Goal: Information Seeking & Learning: Learn about a topic

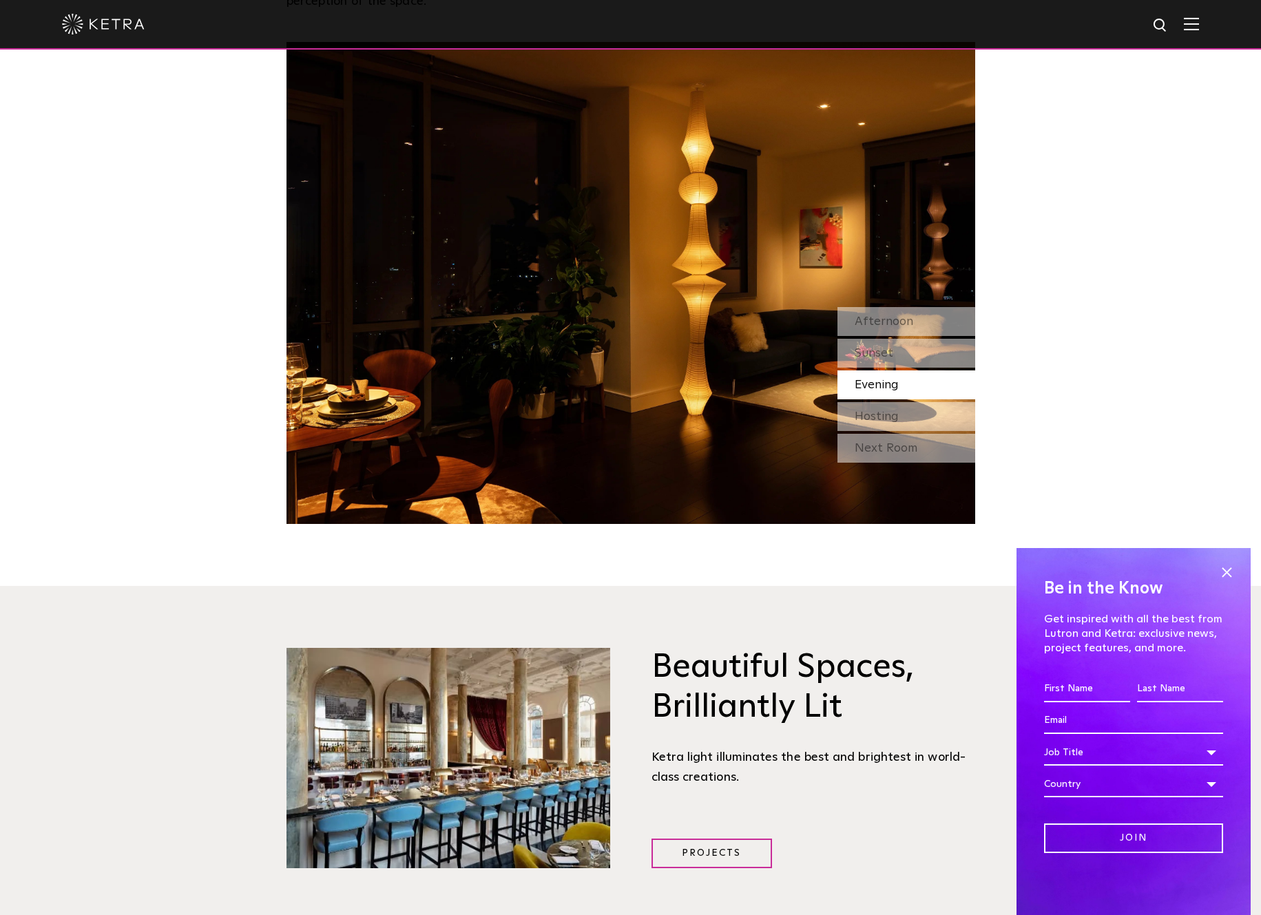
scroll to position [1426, 0]
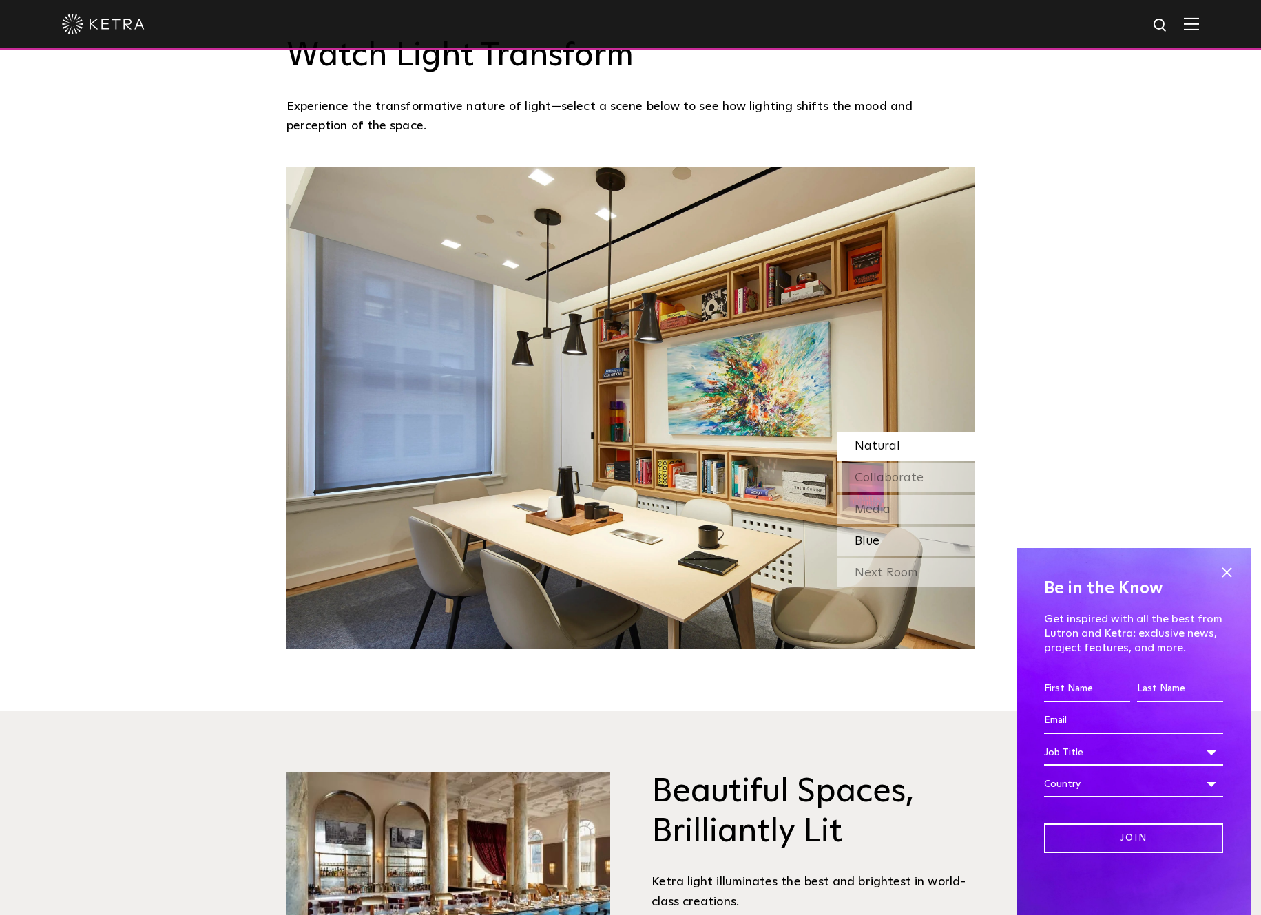
click at [862, 538] on span "Blue" at bounding box center [867, 541] width 25 height 12
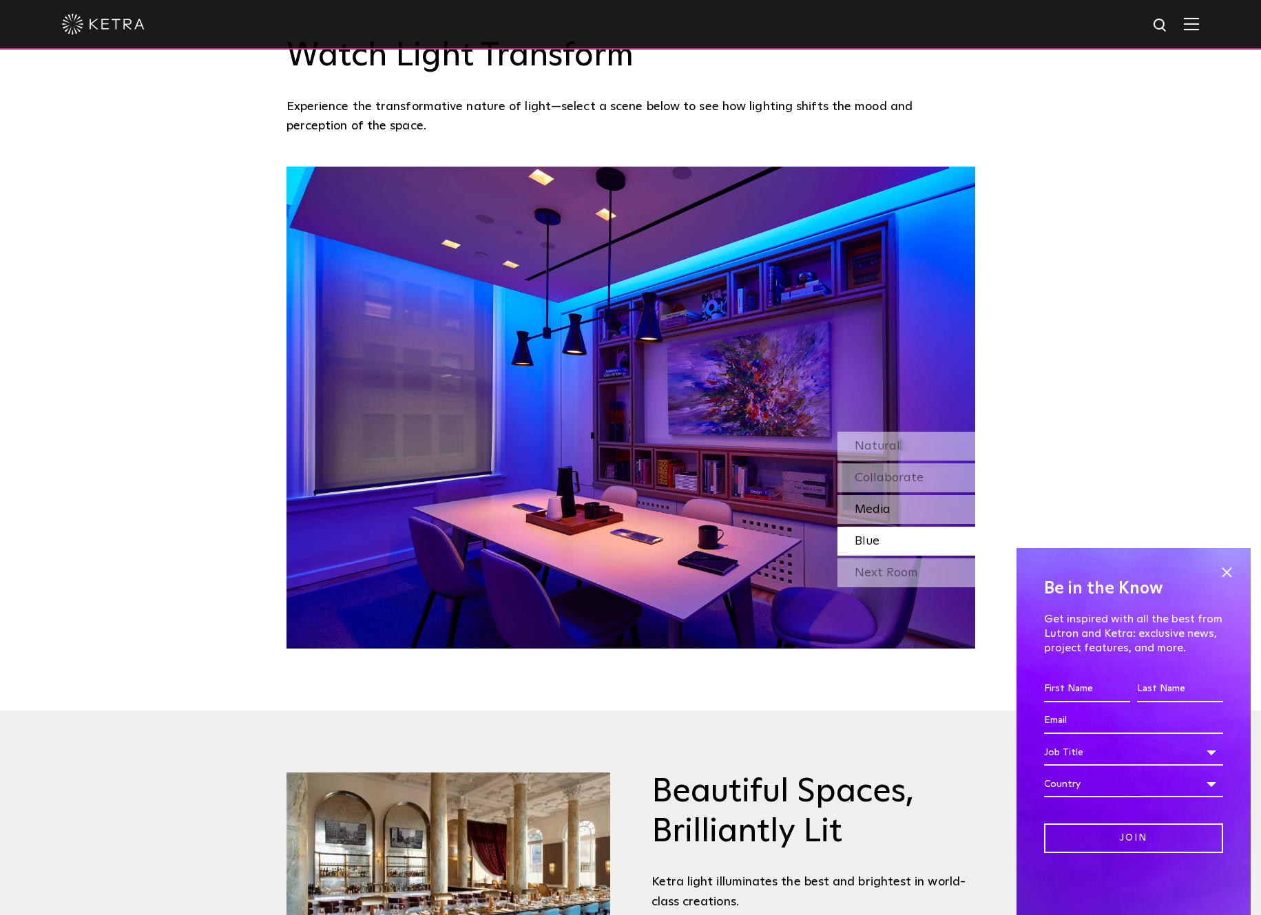
click at [866, 512] on span "Media" at bounding box center [873, 509] width 36 height 12
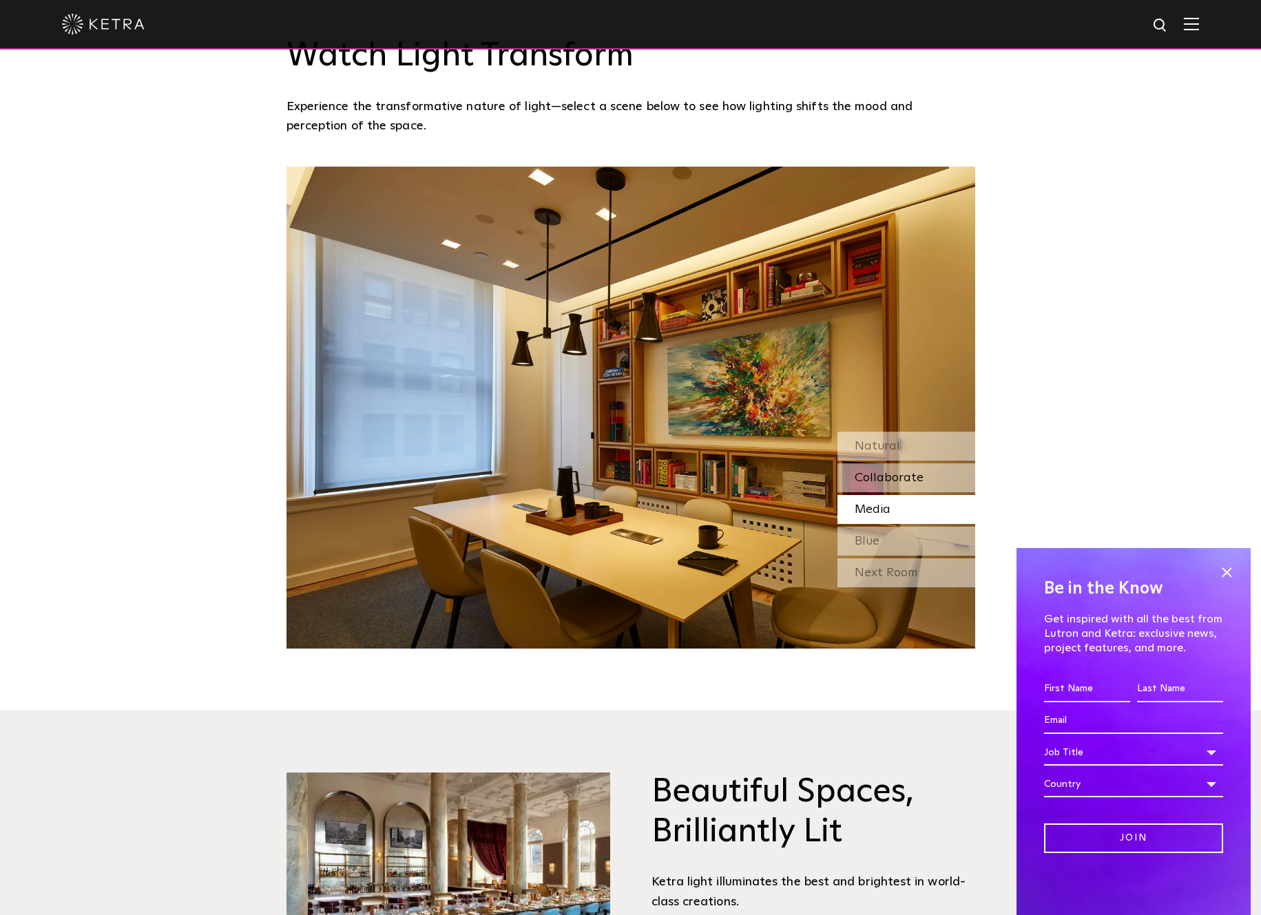
click at [881, 483] on div "Collaborate" at bounding box center [906, 477] width 138 height 29
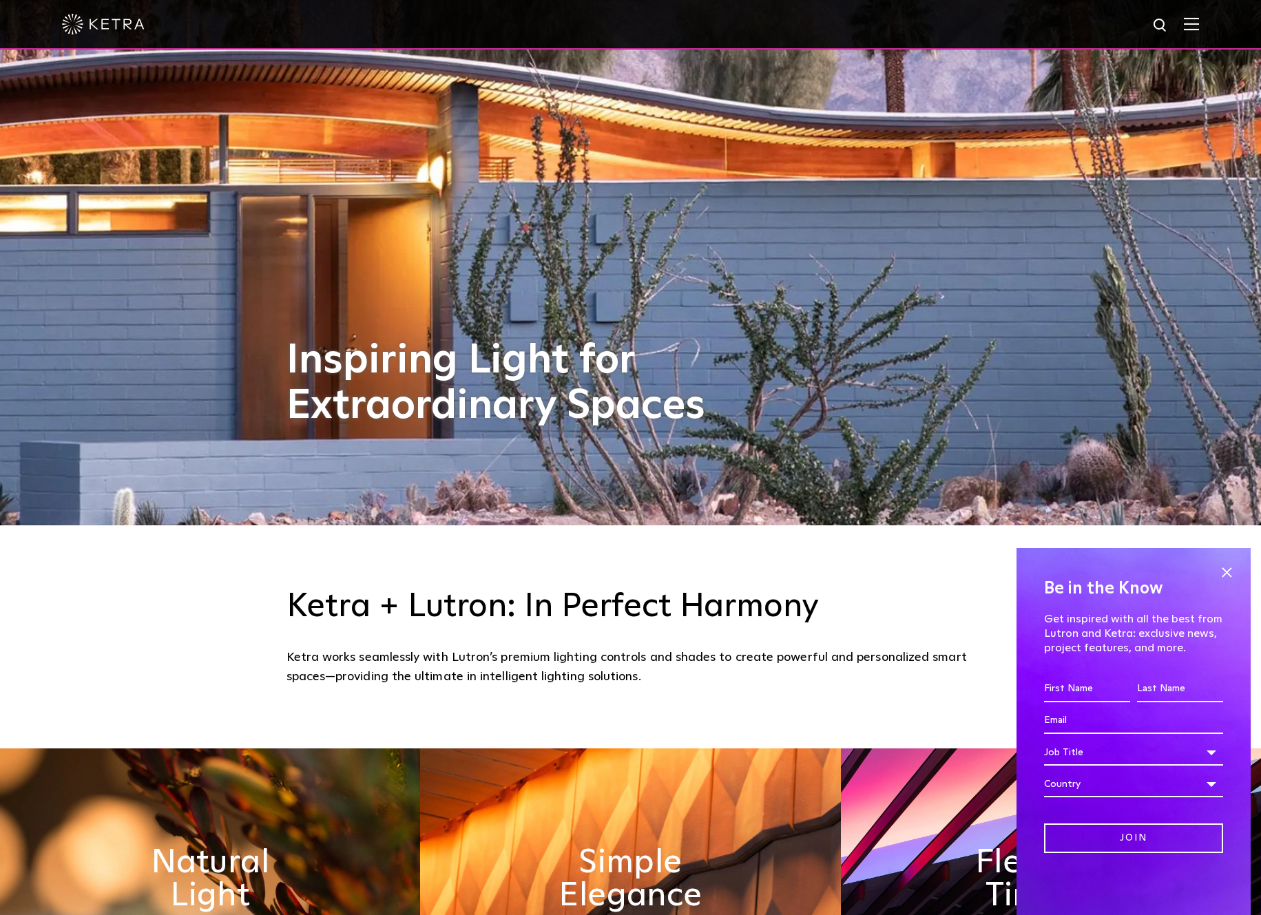
scroll to position [410, 0]
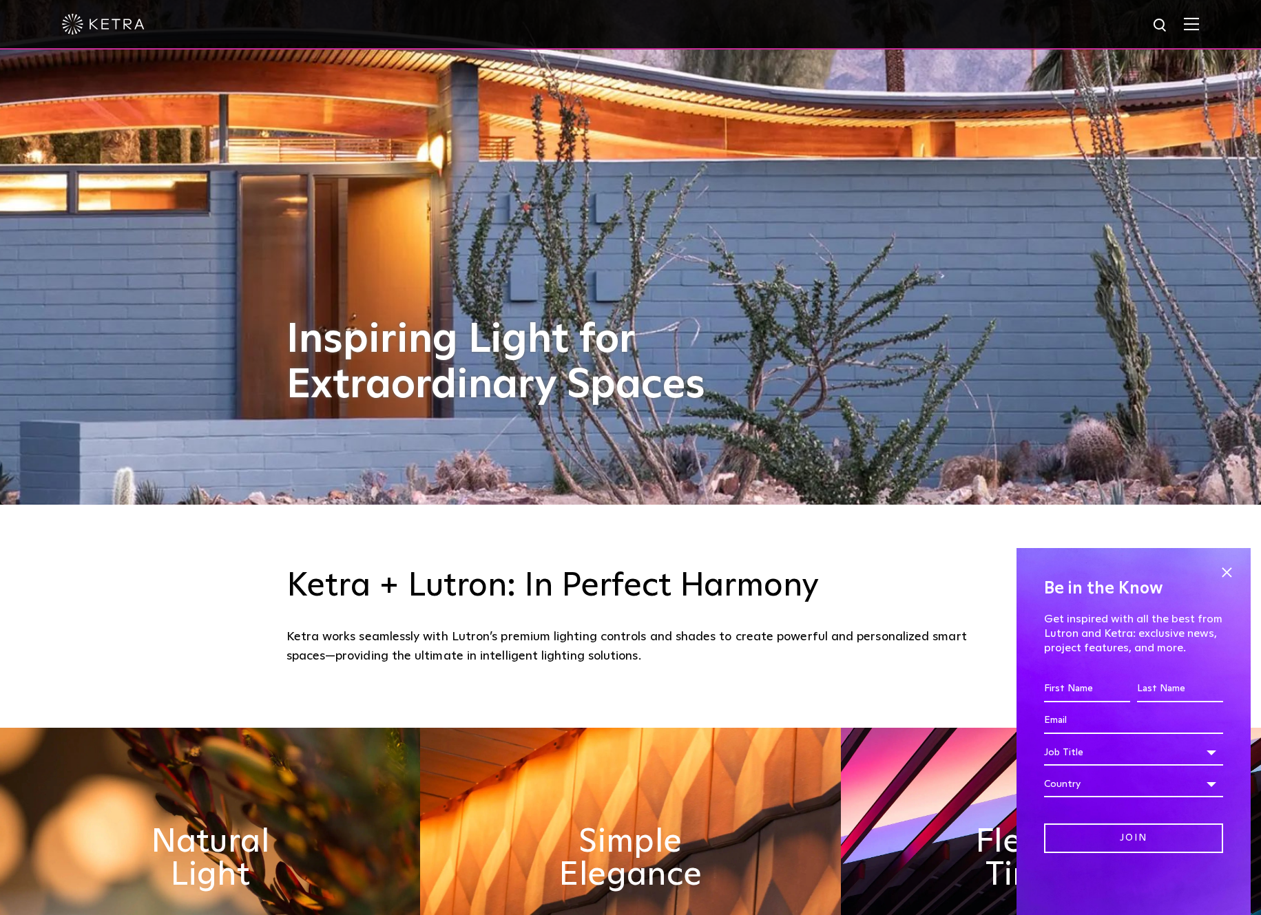
click at [1227, 561] on div "Be in the Know Get inspired with all the best from Lutron and Ketra: exclusive …" at bounding box center [1134, 731] width 234 height 367
click at [1225, 571] on span at bounding box center [1226, 572] width 21 height 21
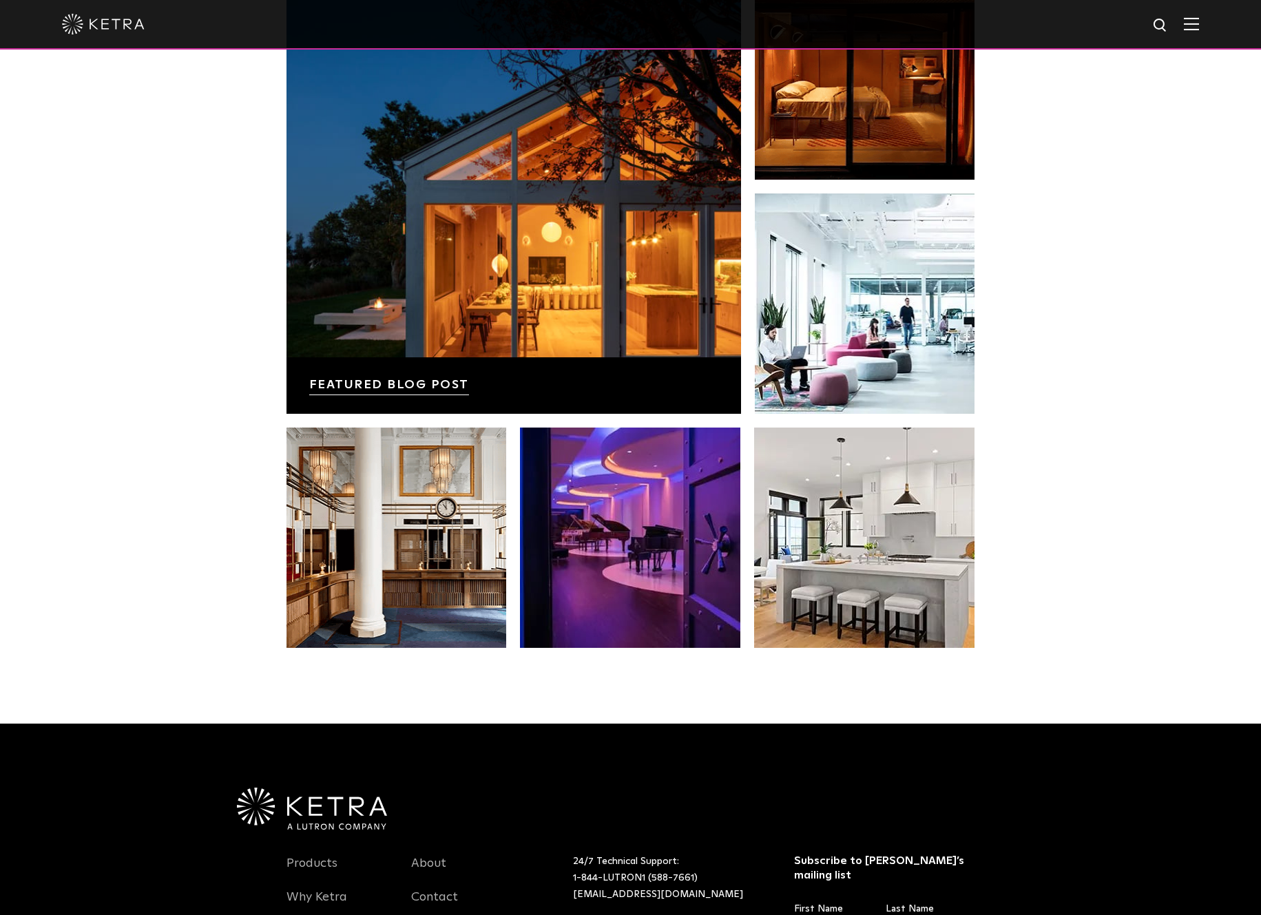
scroll to position [2891, 0]
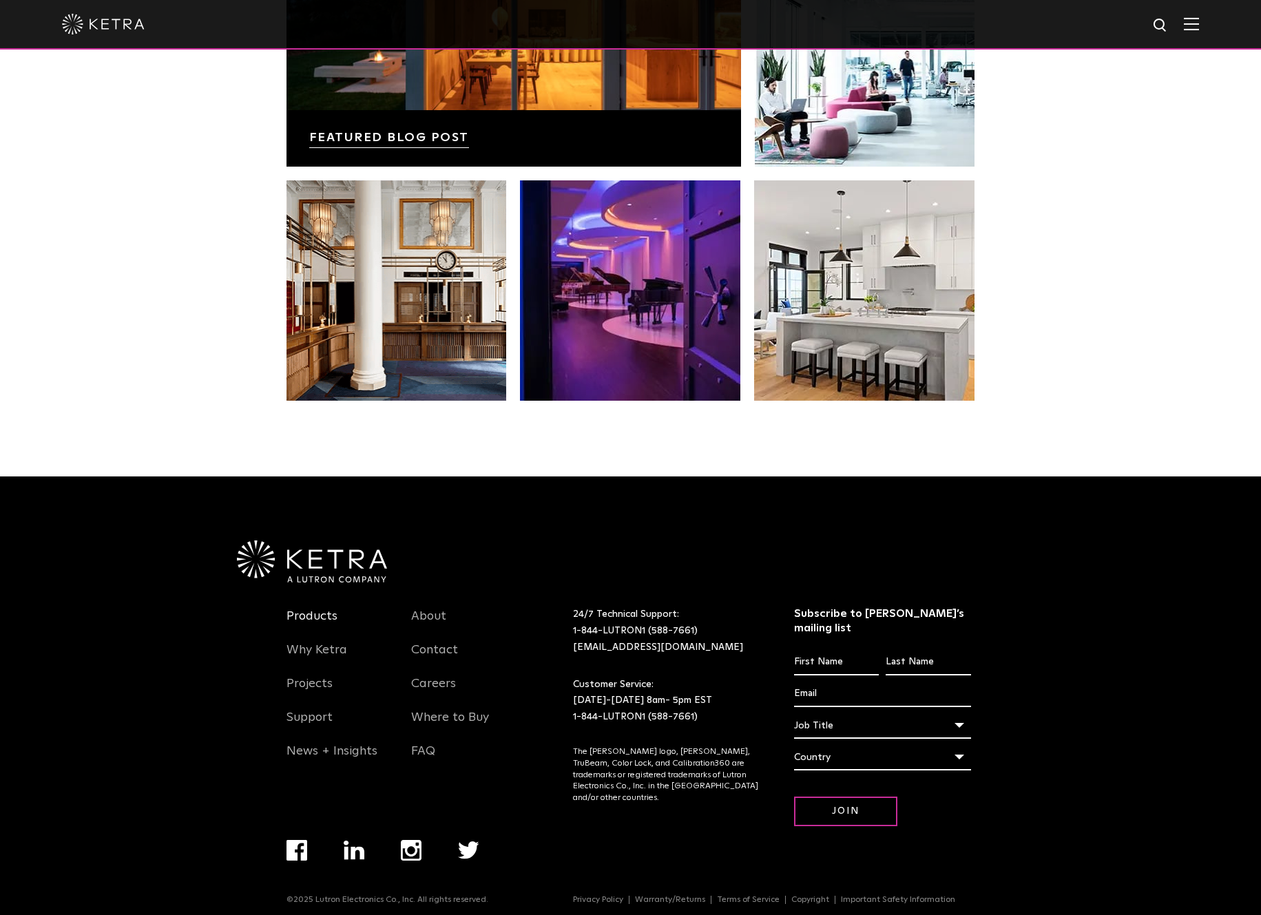
click at [304, 614] on link "Products" at bounding box center [311, 625] width 51 height 32
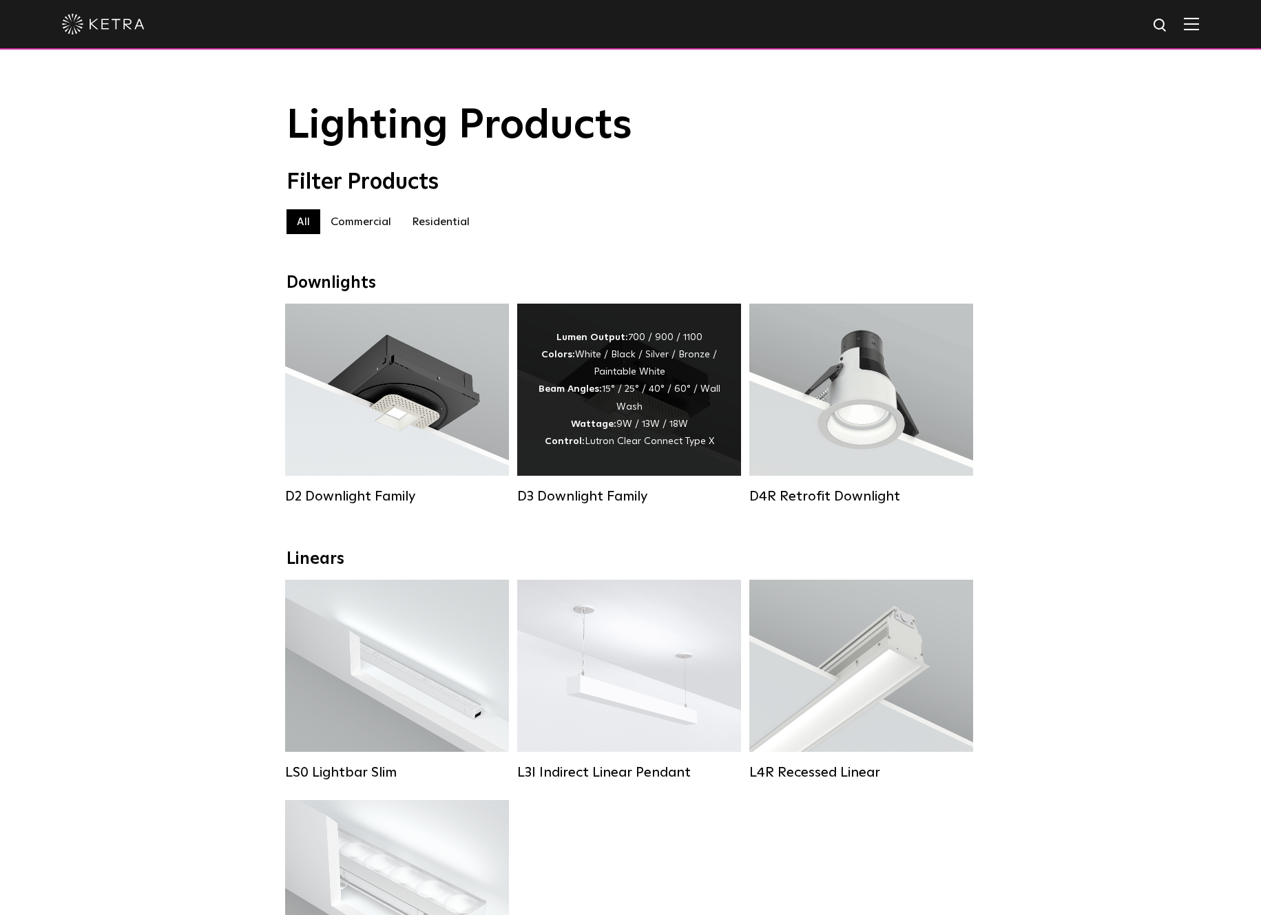
click at [614, 390] on div "Lumen Output: 700 / 900 / 1100 Colors: White / Black / Silver / Bronze / Painta…" at bounding box center [629, 389] width 183 height 121
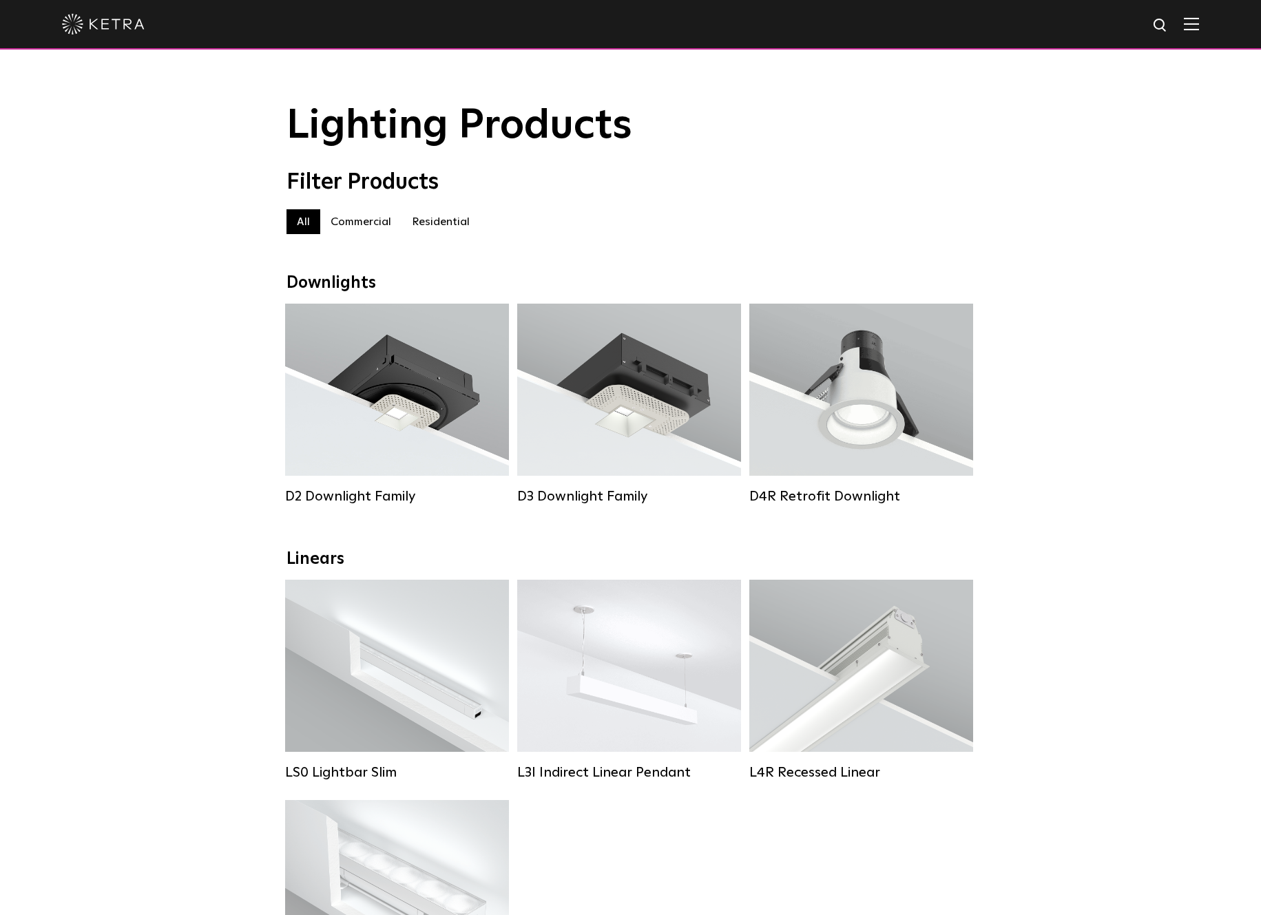
click at [366, 227] on label "Commercial" at bounding box center [360, 221] width 81 height 25
click at [428, 220] on label "Residential" at bounding box center [441, 221] width 79 height 25
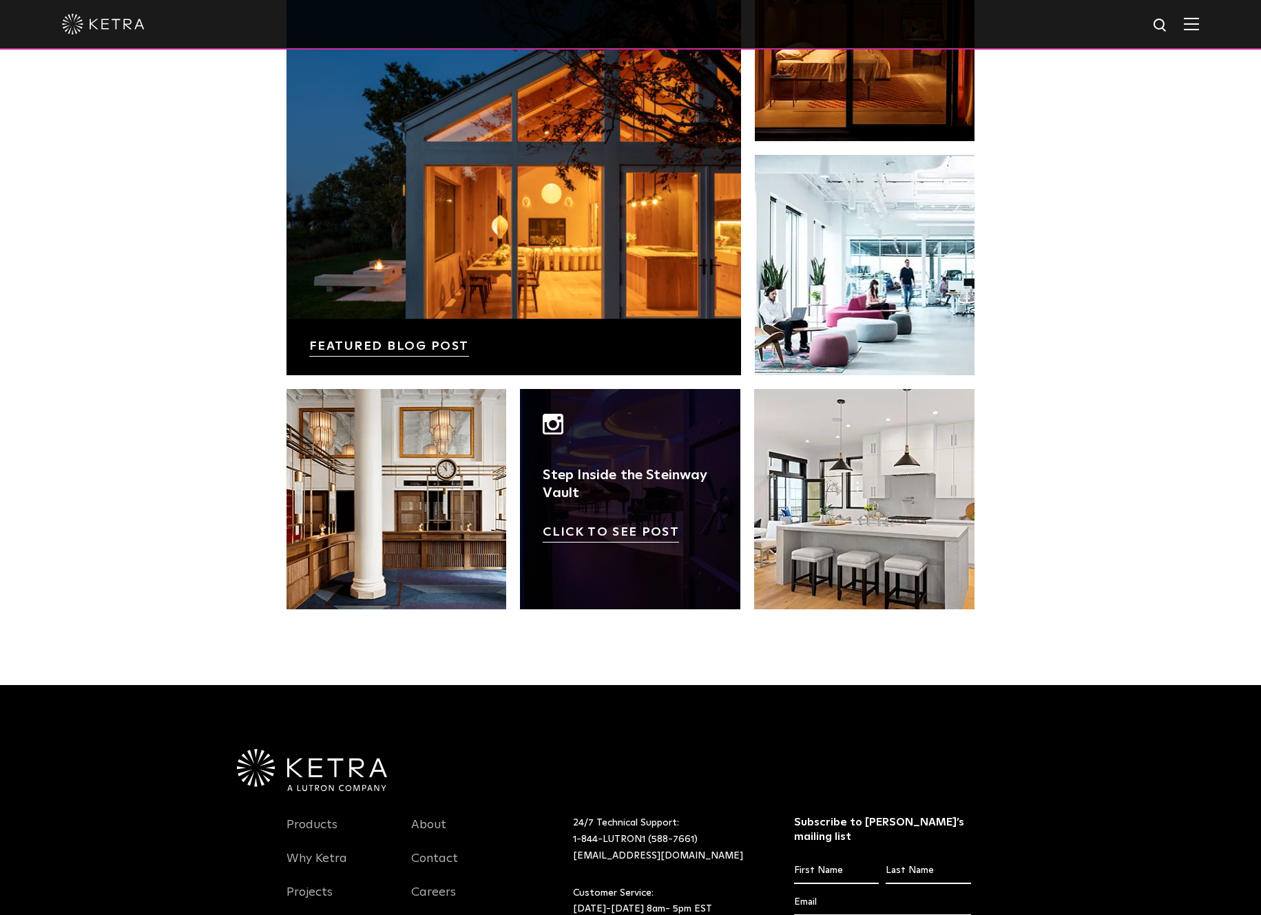
scroll to position [2622, 0]
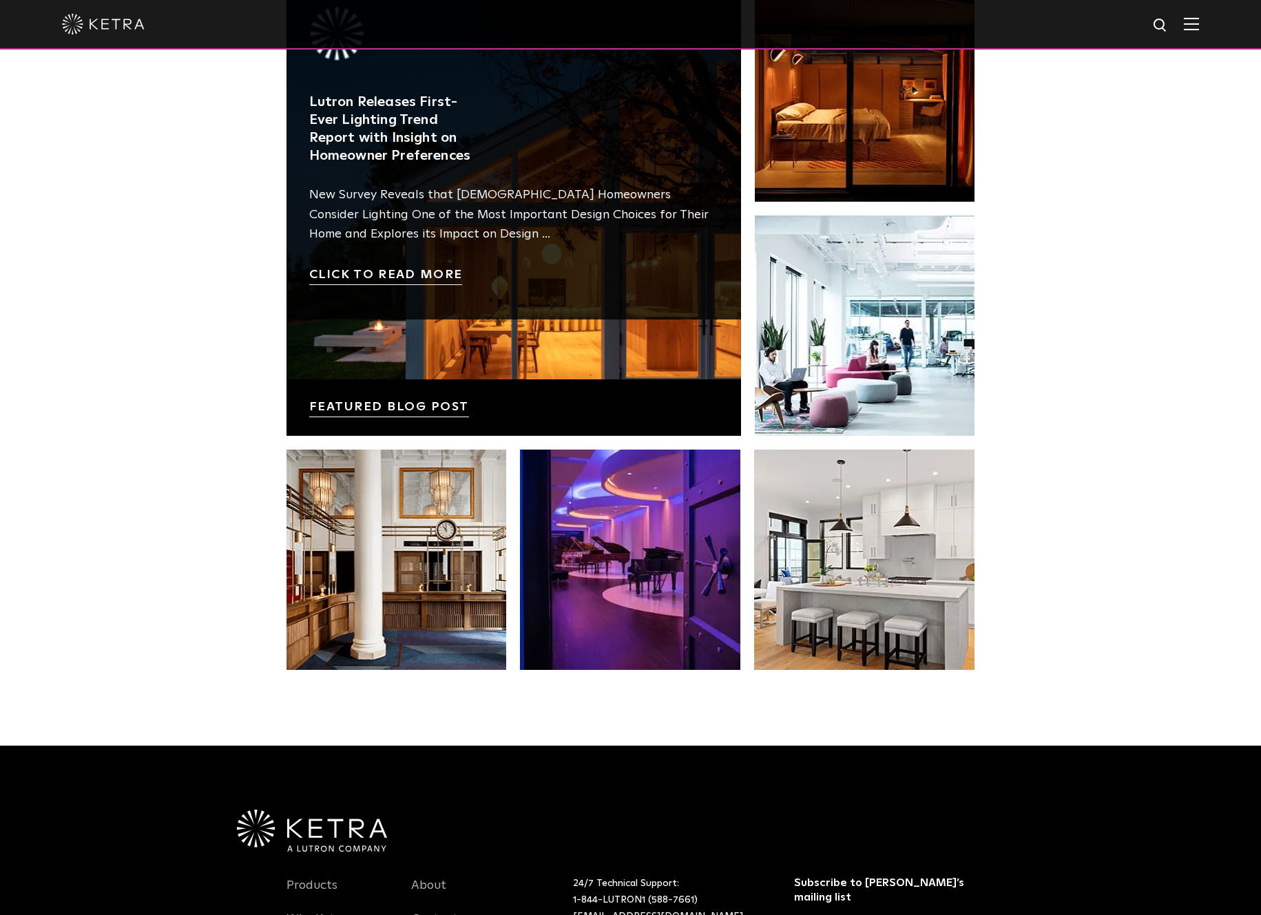
click at [364, 401] on link at bounding box center [513, 208] width 455 height 455
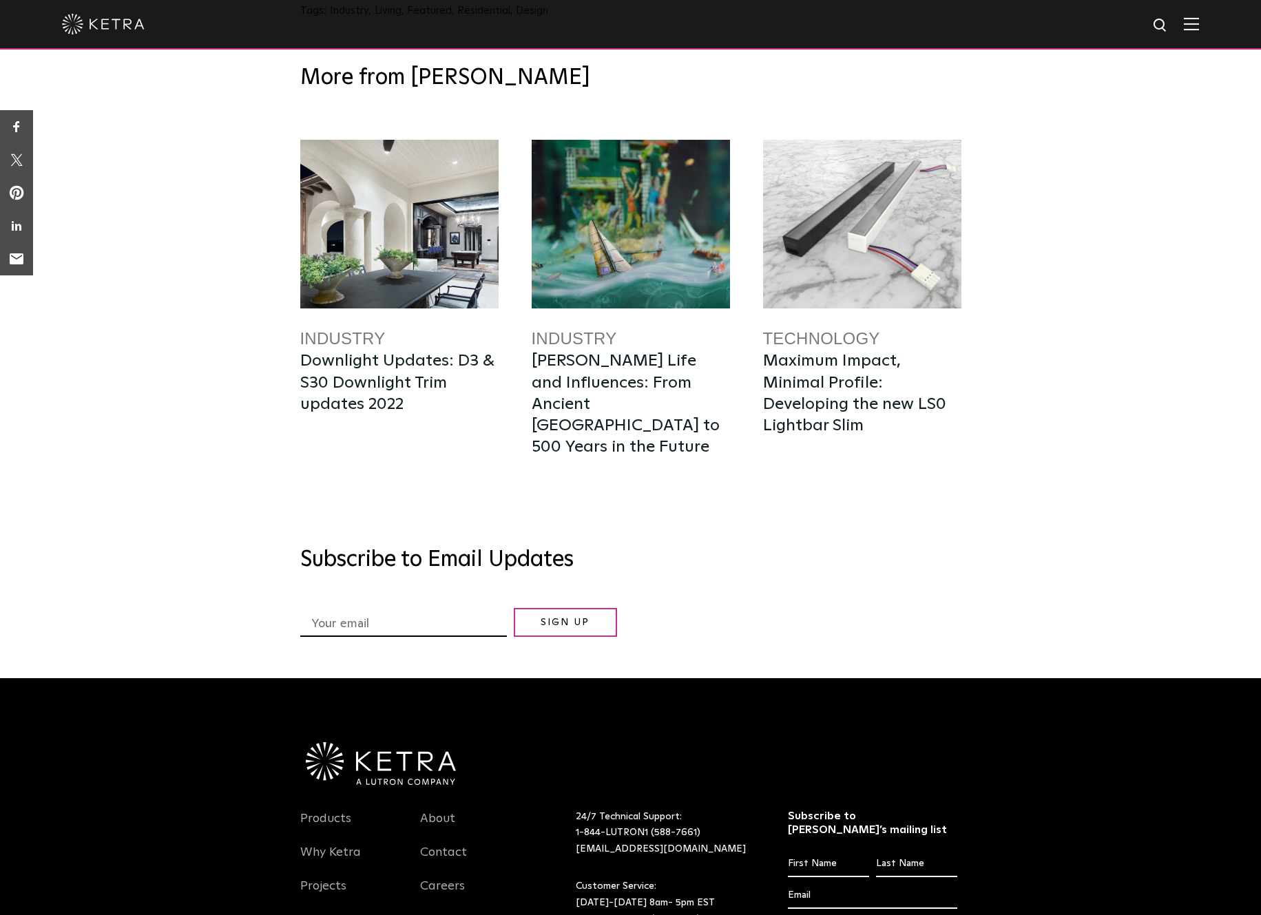
scroll to position [6618, 0]
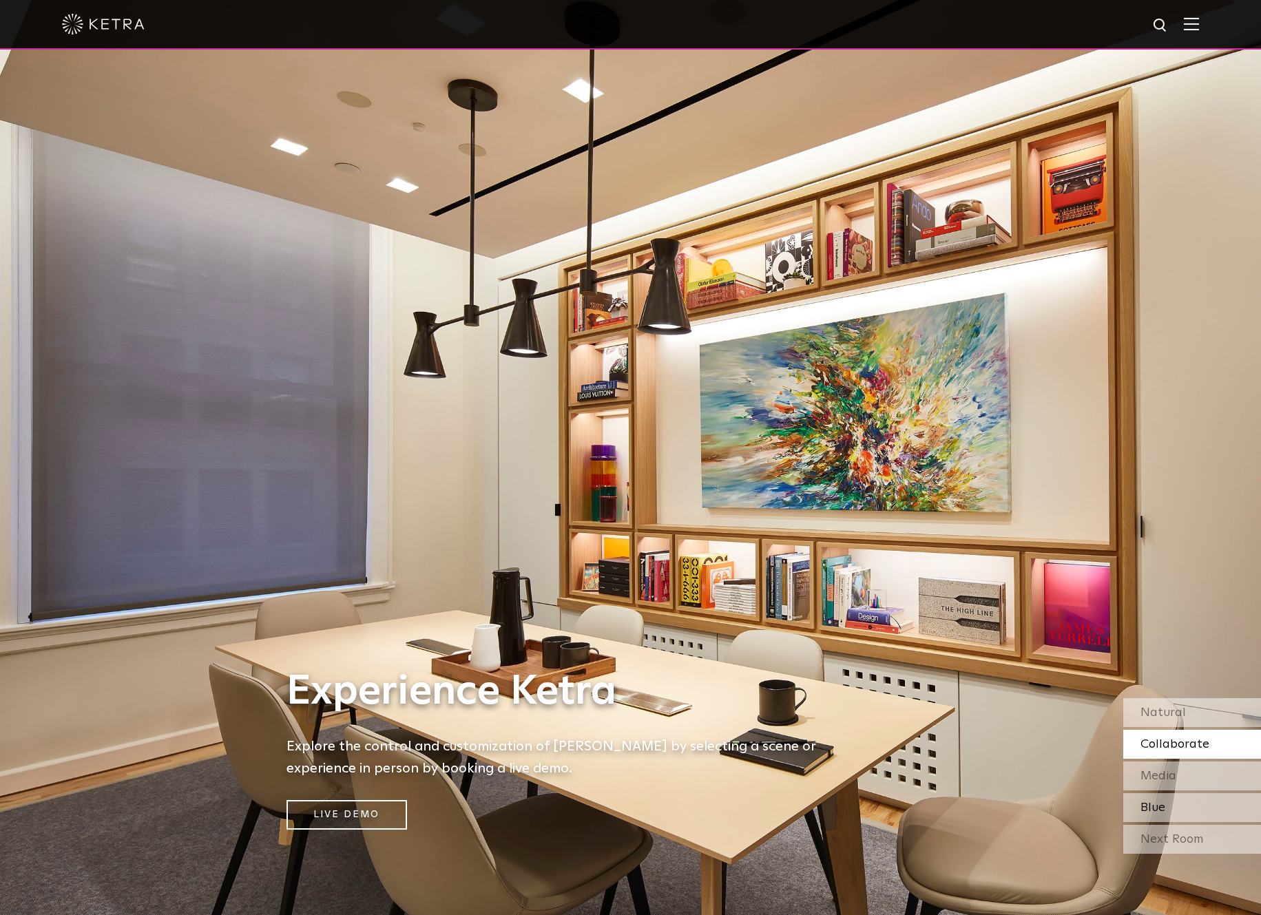
click at [1171, 806] on div "Blue" at bounding box center [1192, 807] width 138 height 29
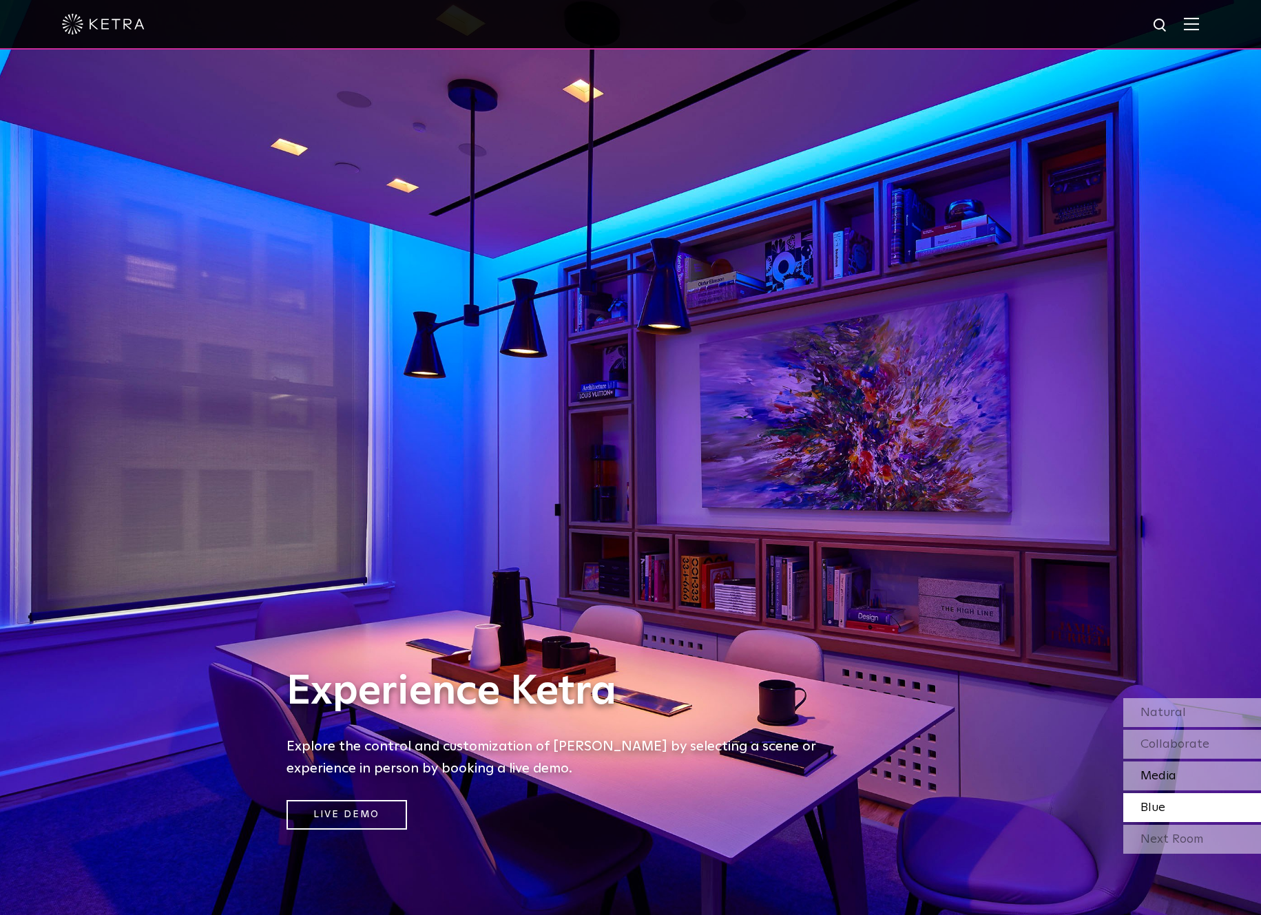
click at [1168, 770] on span "Media" at bounding box center [1158, 776] width 36 height 12
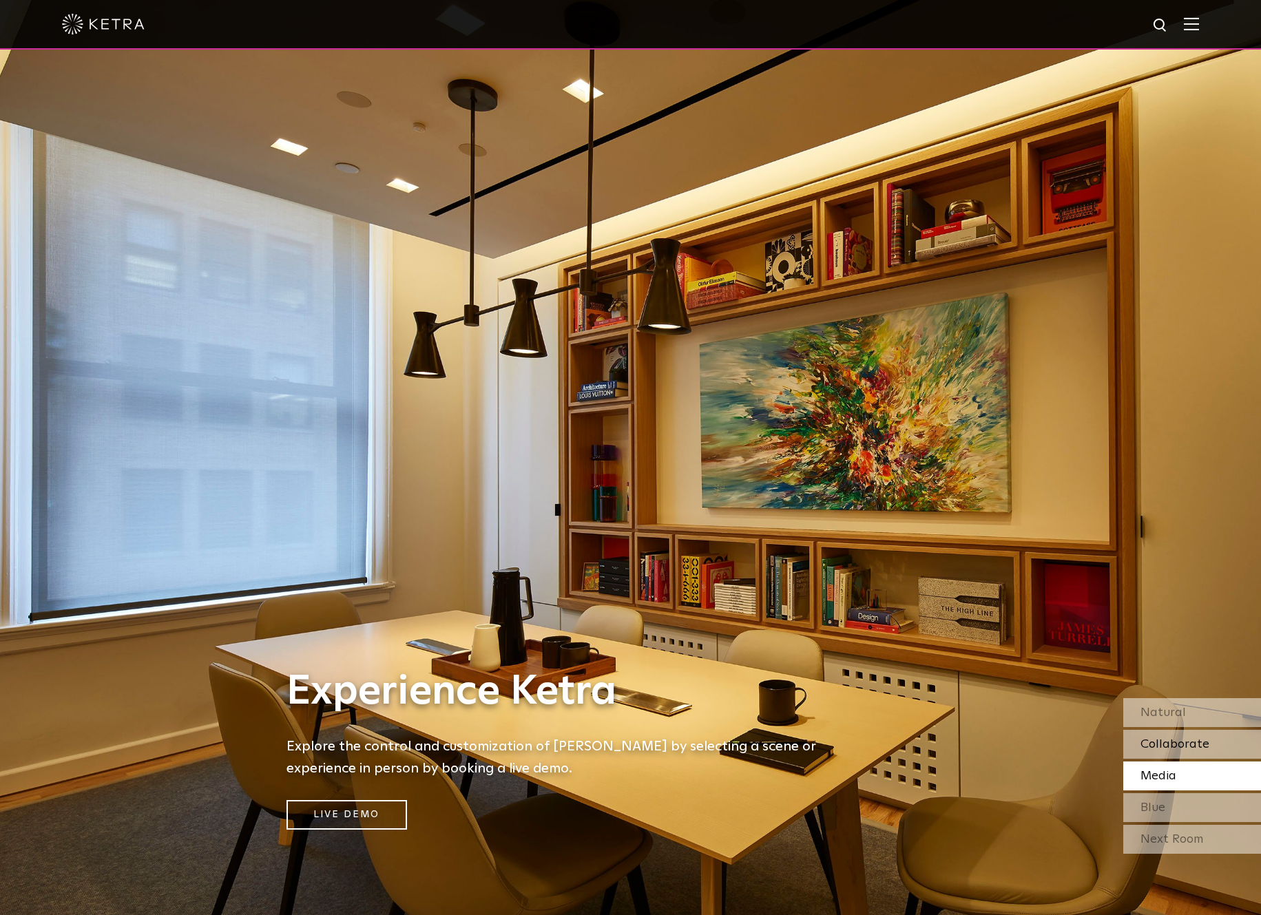
click at [1165, 749] on span "Collaborate" at bounding box center [1174, 744] width 69 height 12
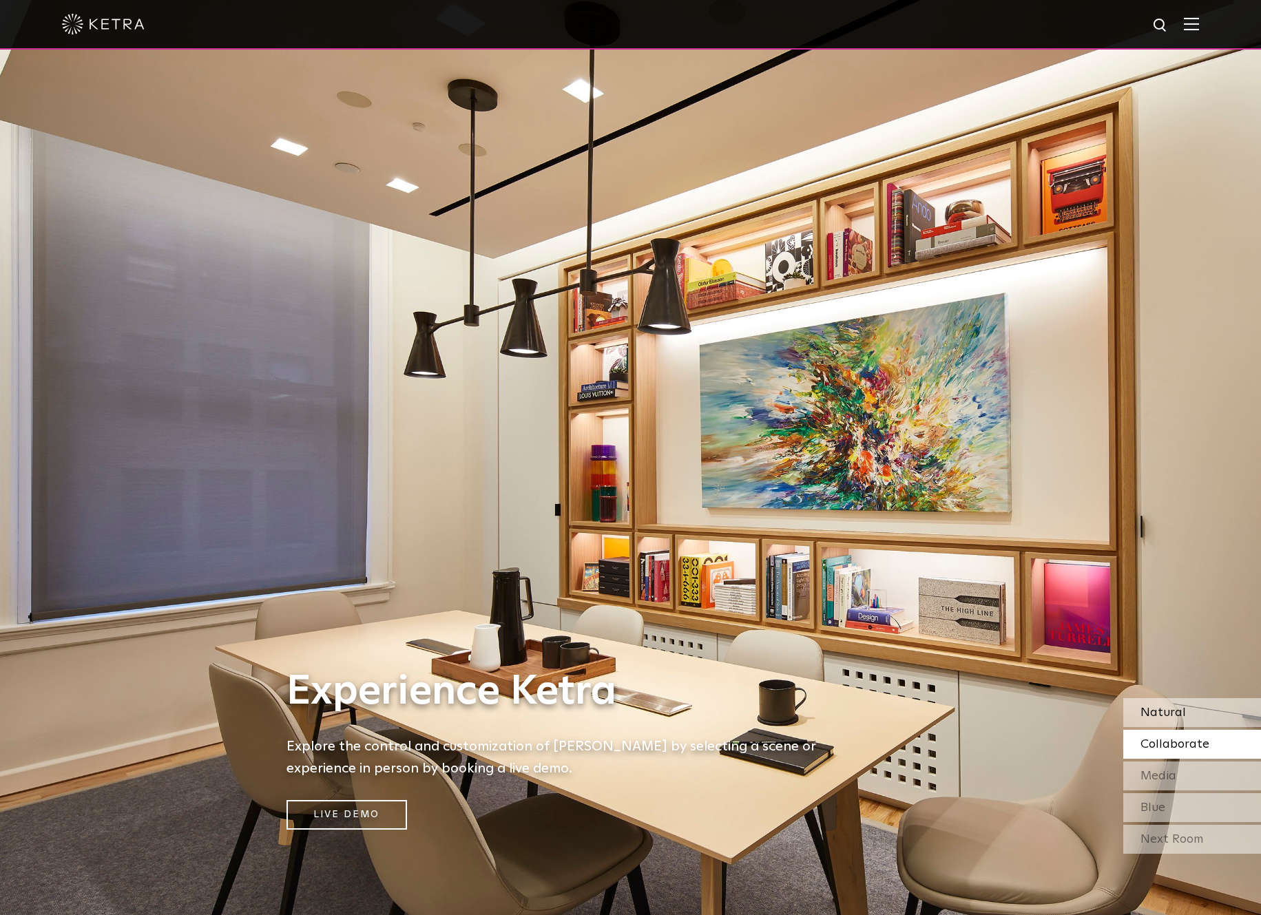
click at [1170, 703] on div "Natural" at bounding box center [1192, 712] width 138 height 29
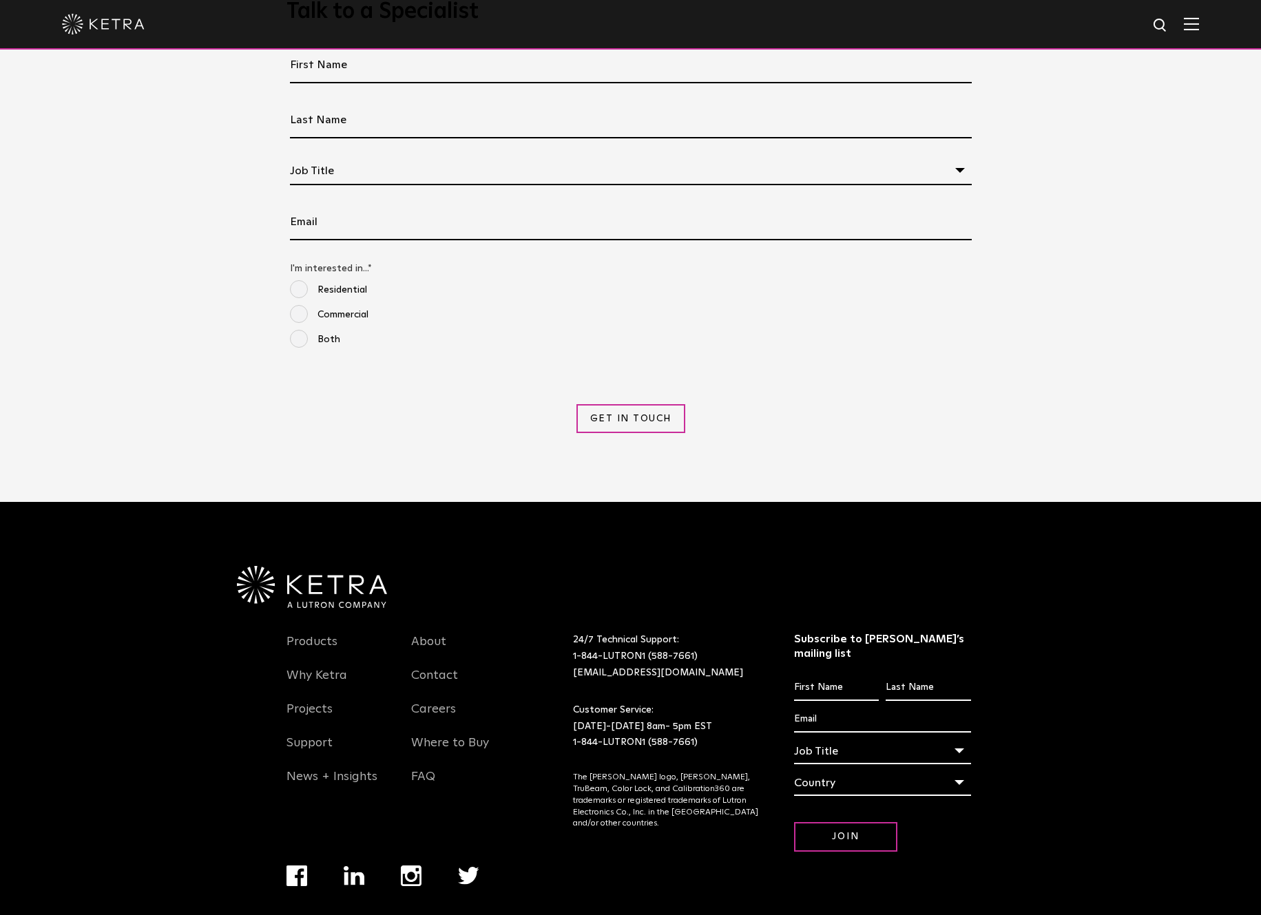
scroll to position [1601, 0]
